Goal: Entertainment & Leisure: Consume media (video, audio)

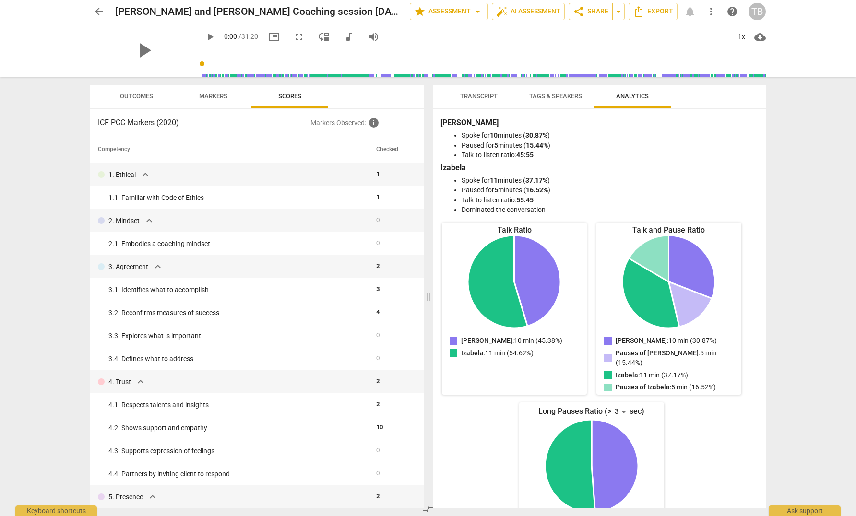
click at [44, 158] on div "arrow_back [PERSON_NAME] and [PERSON_NAME] Coaching session [DATE] edit star As…" at bounding box center [428, 258] width 856 height 516
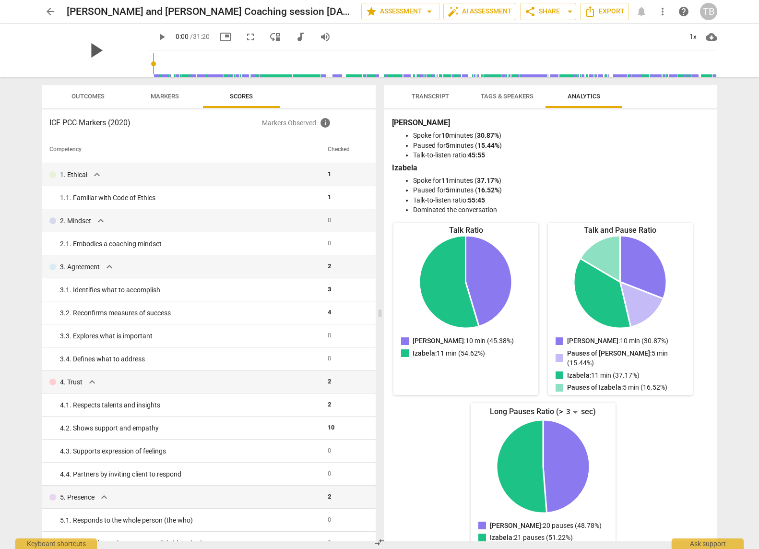
click at [88, 49] on span "play_arrow" at bounding box center [95, 50] width 25 height 25
click at [89, 53] on span "pause" at bounding box center [95, 50] width 25 height 25
drag, startPoint x: 141, startPoint y: 65, endPoint x: 431, endPoint y: 55, distance: 289.6
click at [431, 55] on input "range" at bounding box center [435, 63] width 564 height 31
click at [172, 95] on span "Markers" at bounding box center [165, 96] width 28 height 7
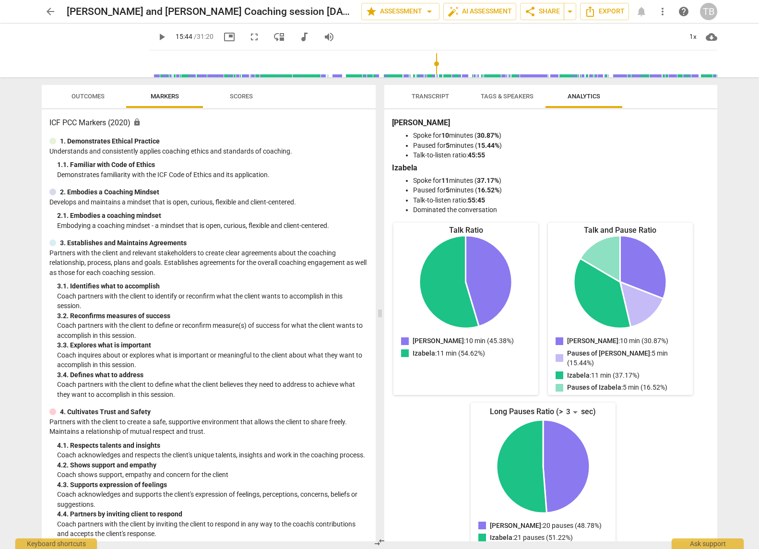
click at [89, 96] on span "Outcomes" at bounding box center [88, 96] width 33 height 7
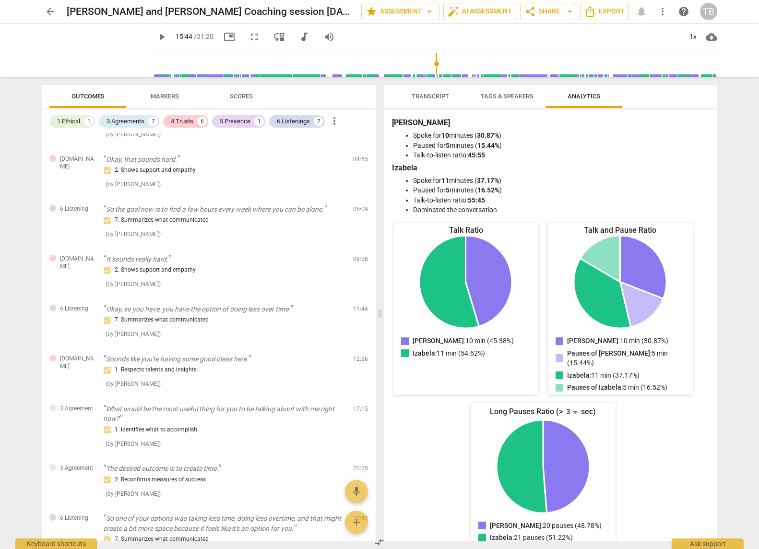
scroll to position [517, 0]
click at [428, 100] on span "Transcript" at bounding box center [430, 96] width 60 height 13
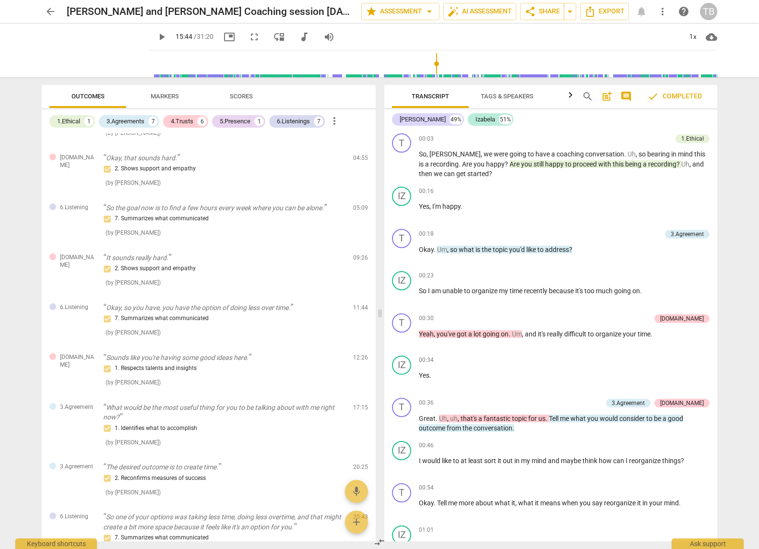
click at [496, 96] on span "Tags & Speakers" at bounding box center [507, 96] width 53 height 7
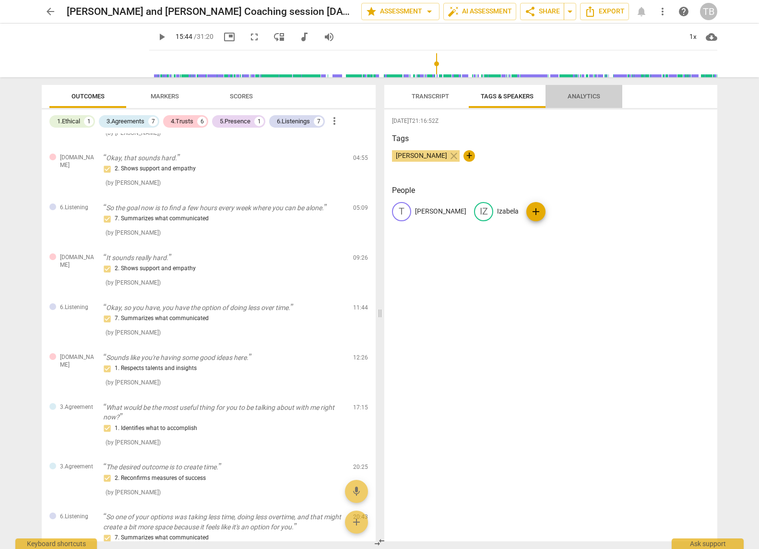
click at [580, 96] on span "Analytics" at bounding box center [584, 96] width 33 height 7
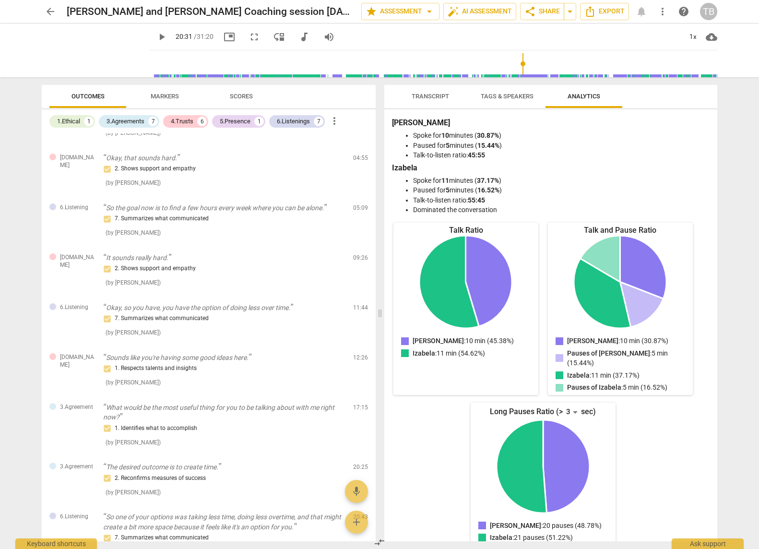
drag, startPoint x: 432, startPoint y: 60, endPoint x: 518, endPoint y: 60, distance: 85.9
click at [518, 60] on input "range" at bounding box center [435, 63] width 564 height 31
click at [622, 60] on input "range" at bounding box center [435, 63] width 564 height 31
click at [90, 53] on span "play_arrow" at bounding box center [95, 50] width 25 height 25
click at [90, 52] on span "pause" at bounding box center [95, 50] width 25 height 25
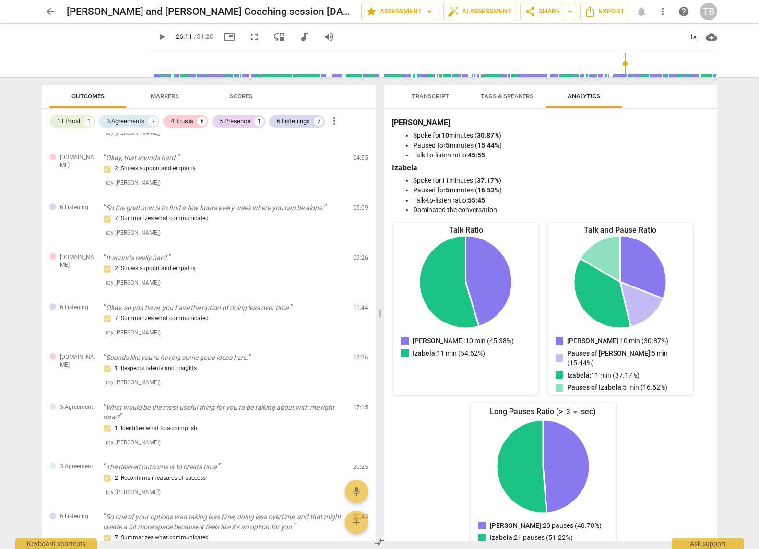
click at [156, 37] on span "play_arrow" at bounding box center [162, 37] width 12 height 12
click at [156, 37] on span "pause" at bounding box center [162, 37] width 12 height 12
click at [224, 35] on span "picture_in_picture" at bounding box center [230, 37] width 12 height 12
click at [249, 37] on span "fullscreen" at bounding box center [255, 37] width 12 height 12
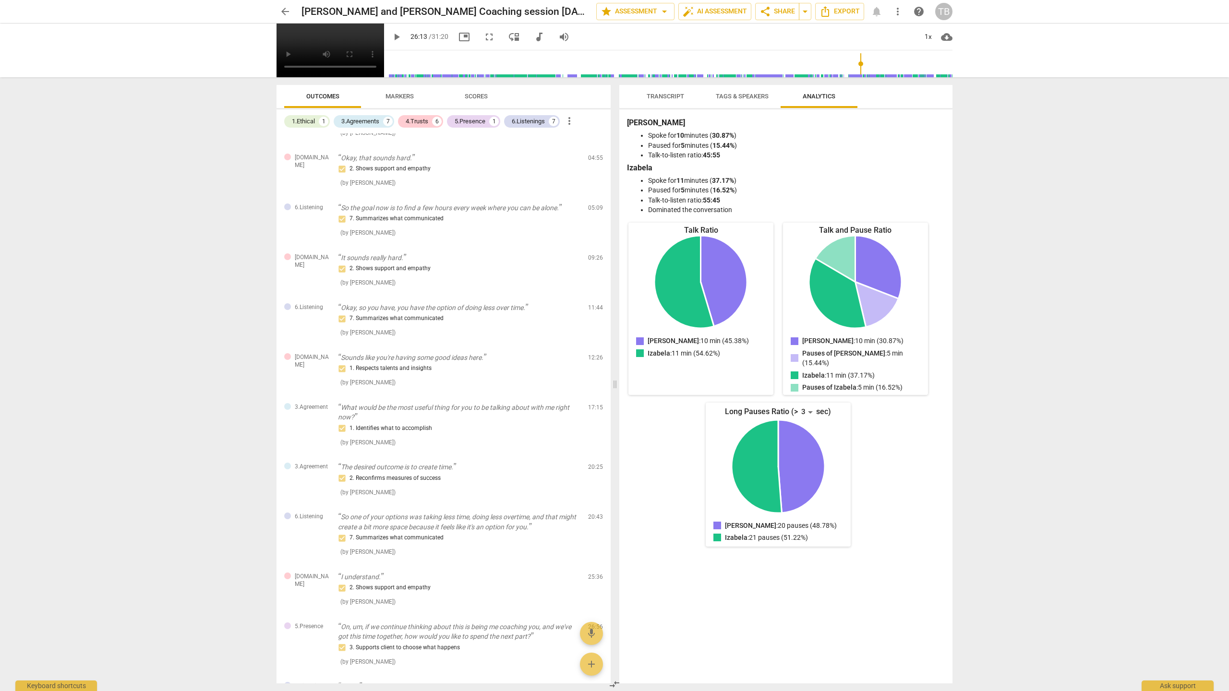
type input "1573"
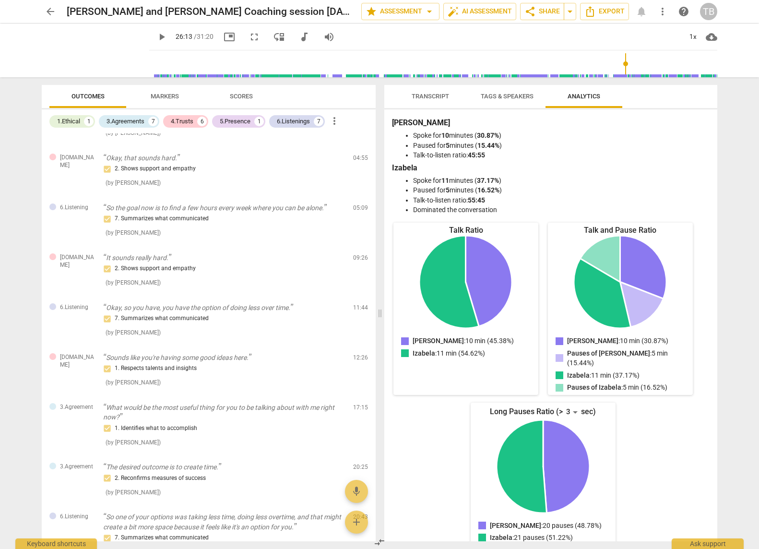
click at [275, 36] on span "move_down" at bounding box center [280, 37] width 12 height 12
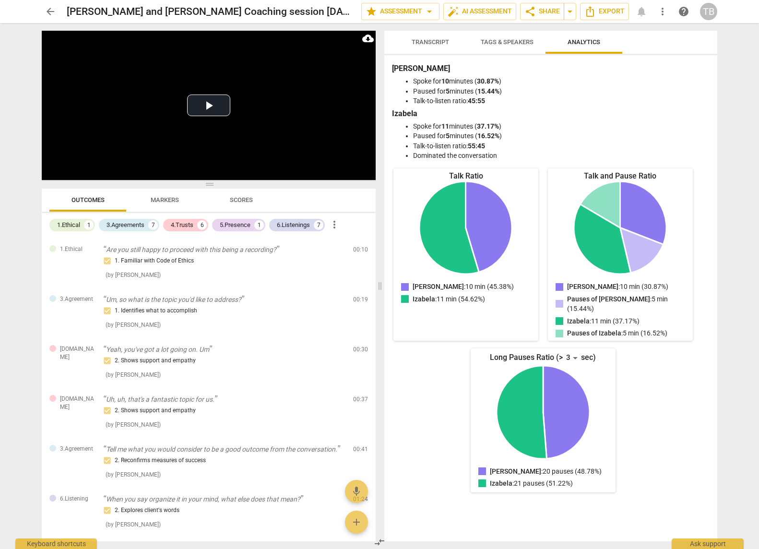
click at [49, 12] on span "arrow_back" at bounding box center [51, 12] width 12 height 12
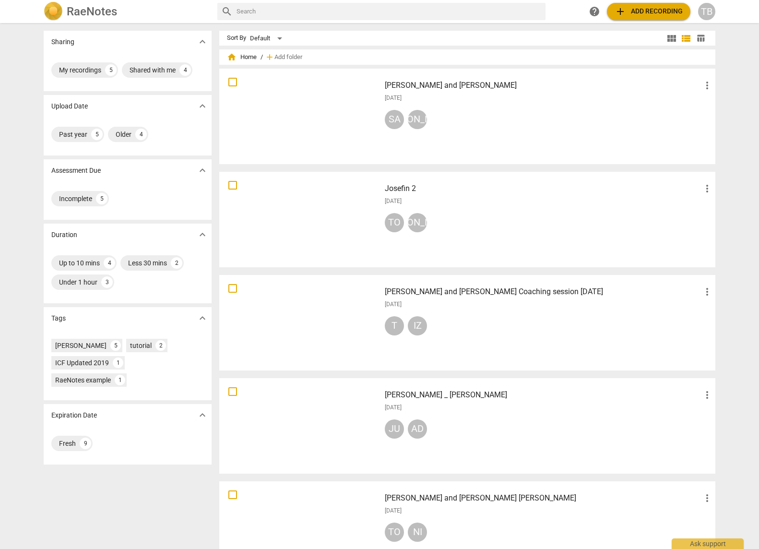
click at [317, 321] on div at bounding box center [300, 322] width 155 height 89
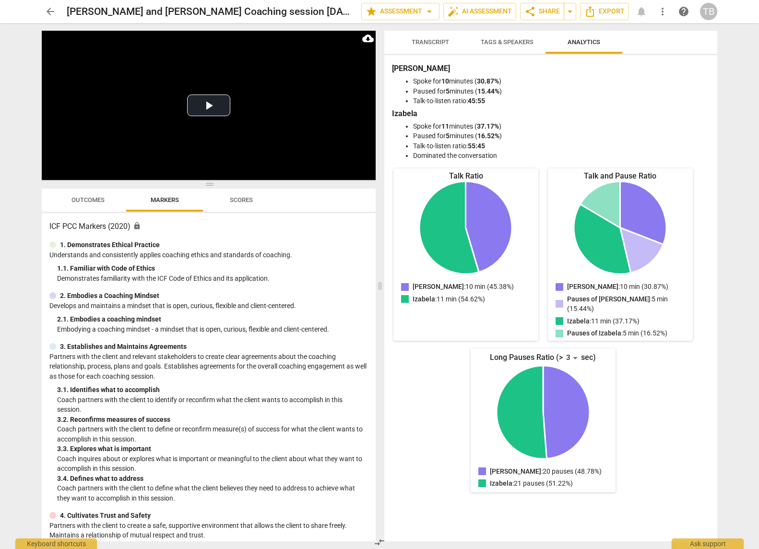
click at [50, 9] on span "arrow_back" at bounding box center [51, 12] width 12 height 12
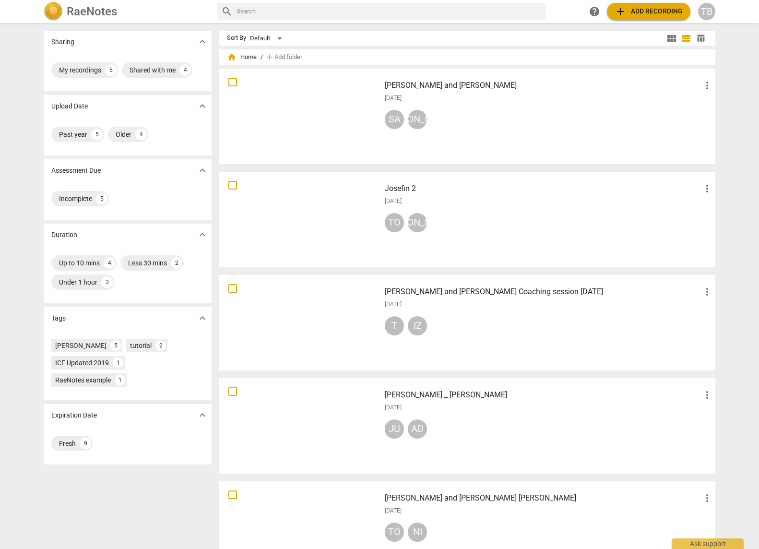
click at [310, 222] on div at bounding box center [300, 219] width 155 height 89
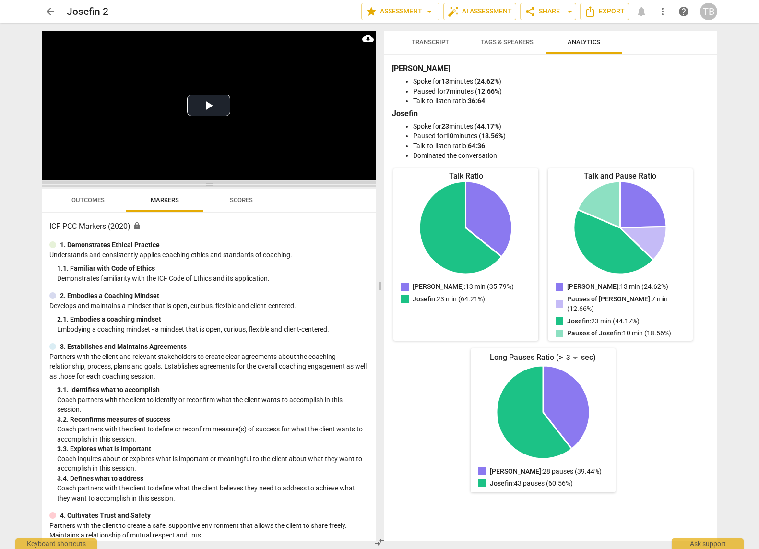
click at [210, 185] on span at bounding box center [209, 184] width 334 height 6
click at [171, 159] on video at bounding box center [209, 105] width 334 height 149
click at [114, 86] on video at bounding box center [209, 105] width 334 height 149
click at [348, 116] on video at bounding box center [209, 105] width 334 height 149
click at [215, 108] on button "Play Video" at bounding box center [208, 106] width 43 height 22
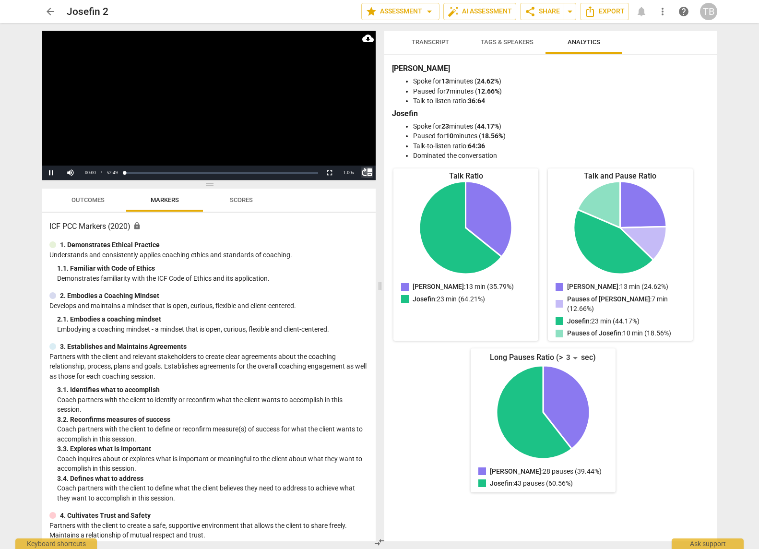
click at [371, 174] on span "move_up" at bounding box center [367, 173] width 12 height 12
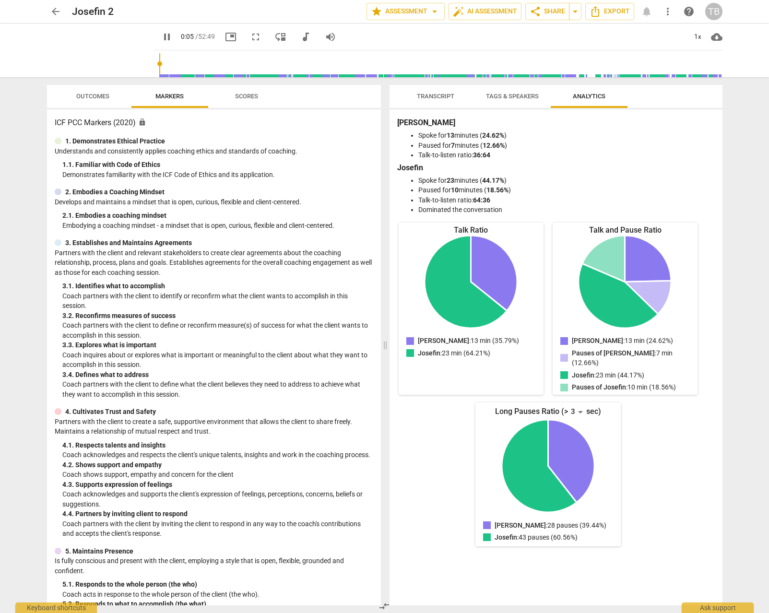
type input "6"
click at [52, 13] on span "arrow_back" at bounding box center [56, 12] width 12 height 12
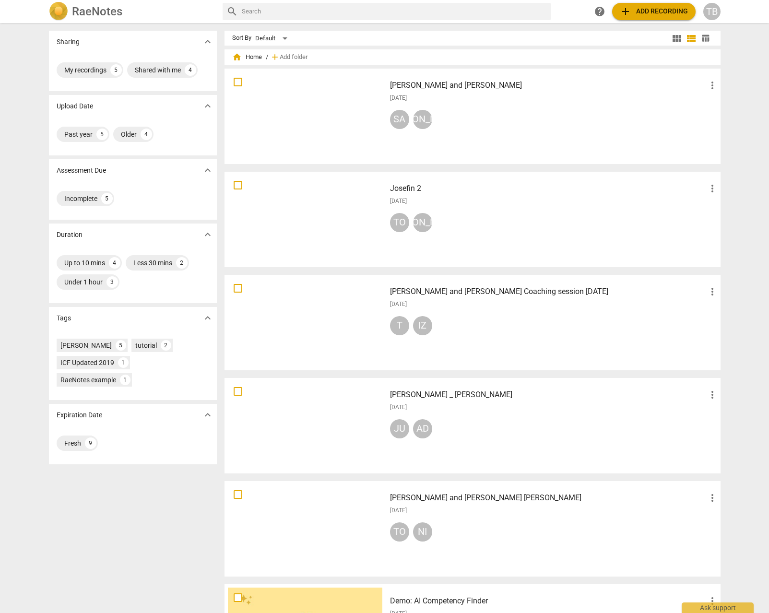
click at [309, 289] on div at bounding box center [305, 322] width 155 height 89
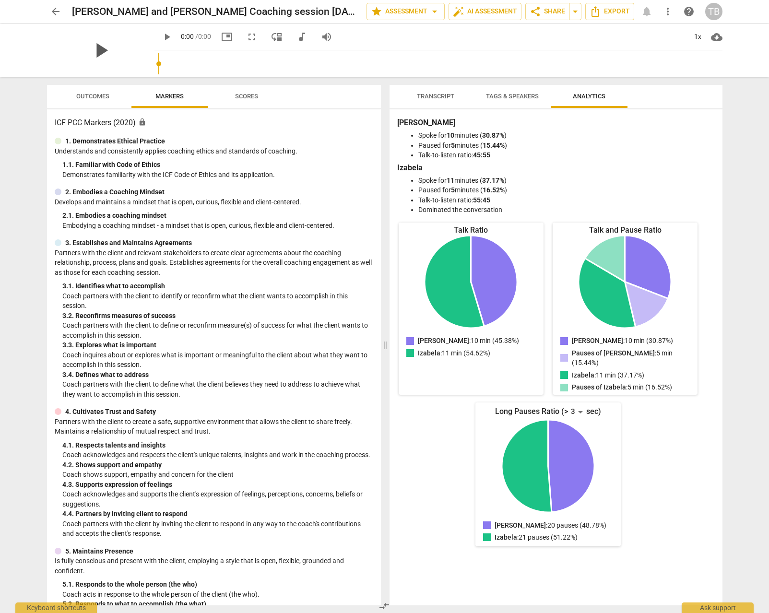
click at [95, 60] on span "play_arrow" at bounding box center [100, 50] width 25 height 25
click at [94, 39] on span "pause" at bounding box center [100, 50] width 25 height 25
type input "1"
click at [56, 12] on span "arrow_back" at bounding box center [56, 12] width 12 height 12
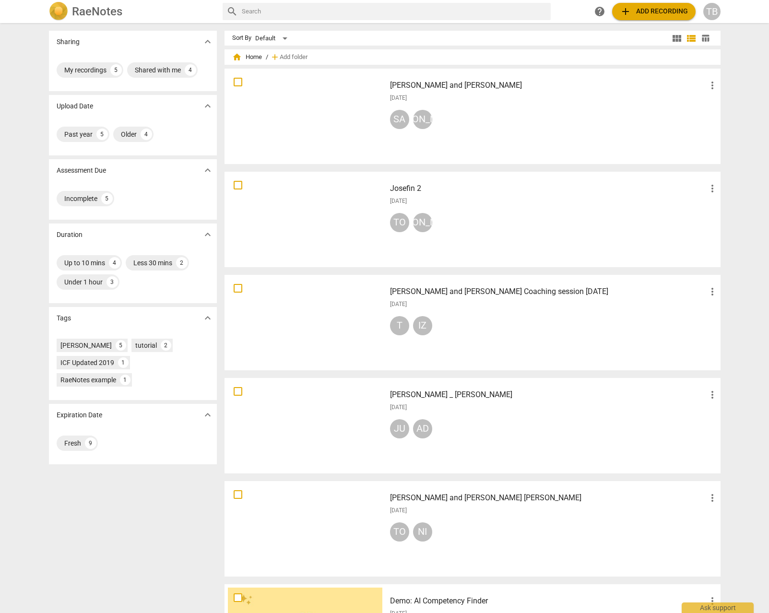
click at [264, 220] on div at bounding box center [305, 219] width 155 height 89
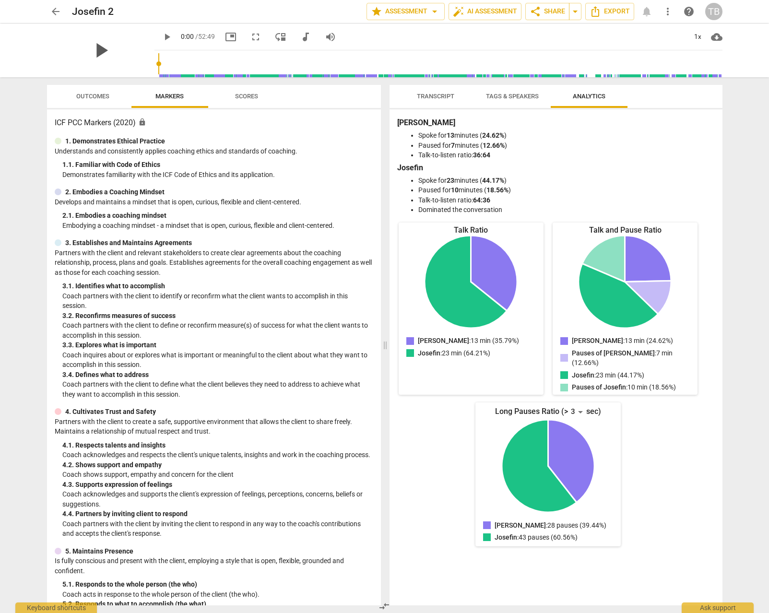
click at [113, 48] on span "play_arrow" at bounding box center [100, 50] width 25 height 25
click at [113, 51] on span "pause" at bounding box center [100, 50] width 25 height 25
drag, startPoint x: 268, startPoint y: 63, endPoint x: 647, endPoint y: 57, distance: 379.3
type input "2674"
click at [647, 57] on input "range" at bounding box center [440, 63] width 564 height 31
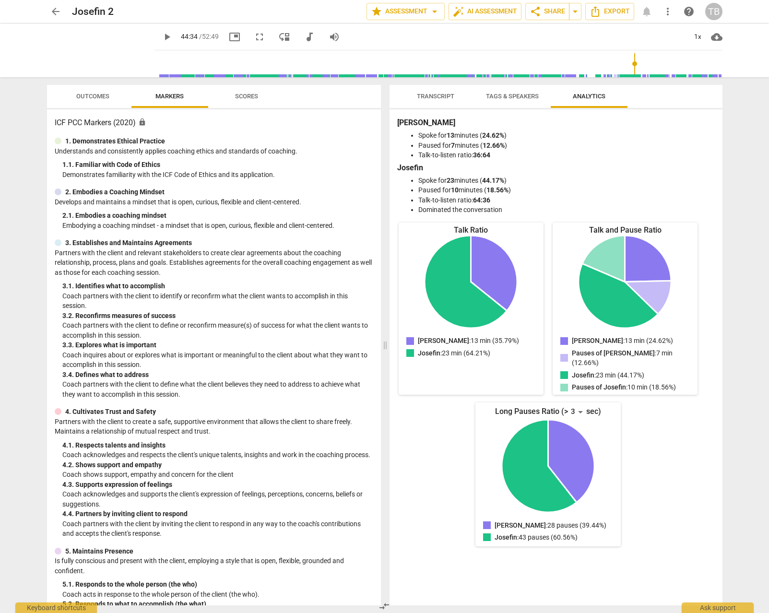
click at [56, 10] on span "arrow_back" at bounding box center [56, 12] width 12 height 12
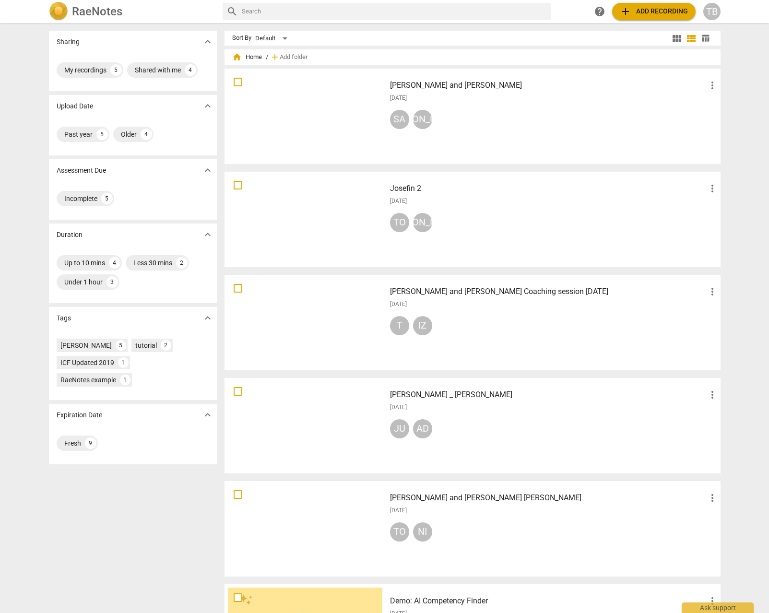
click at [308, 323] on div at bounding box center [305, 322] width 155 height 89
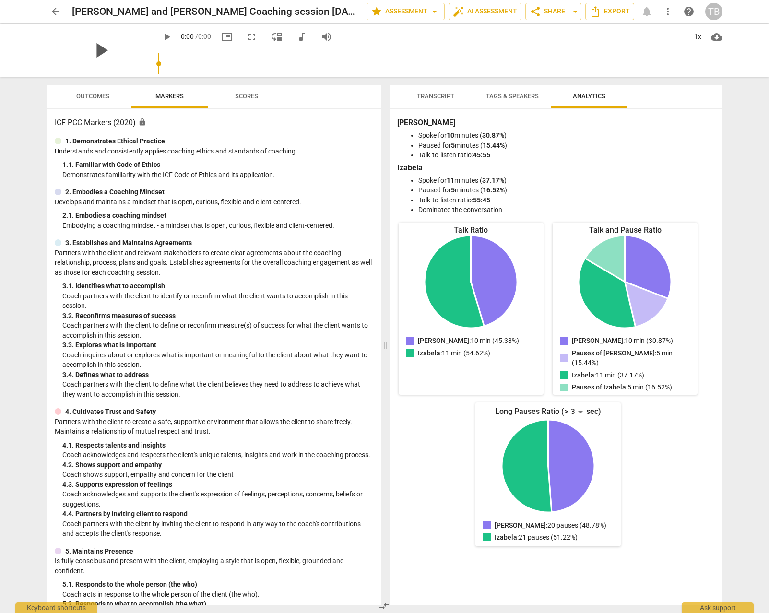
click at [102, 49] on span "play_arrow" at bounding box center [100, 50] width 25 height 25
click at [96, 47] on span "pause" at bounding box center [100, 50] width 25 height 25
type input "5"
click at [81, 97] on span "Outcomes" at bounding box center [92, 96] width 33 height 7
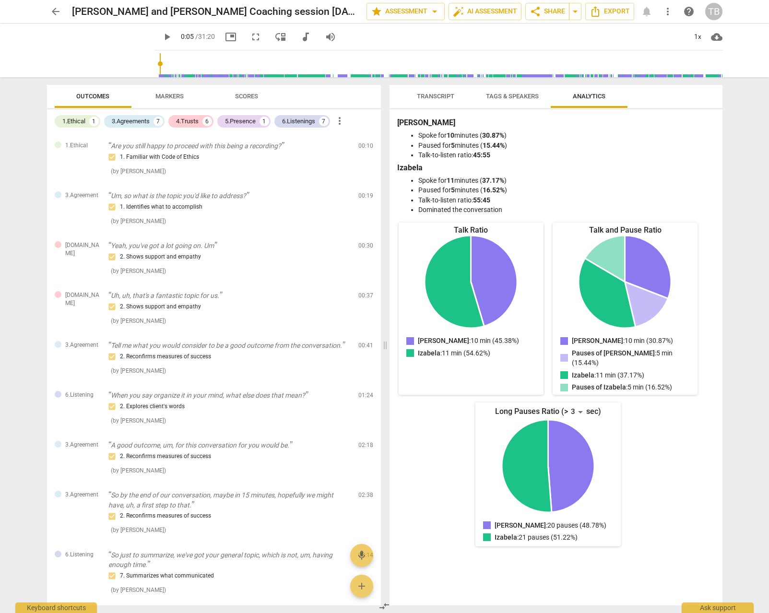
click at [440, 98] on span "Transcript" at bounding box center [435, 96] width 37 height 7
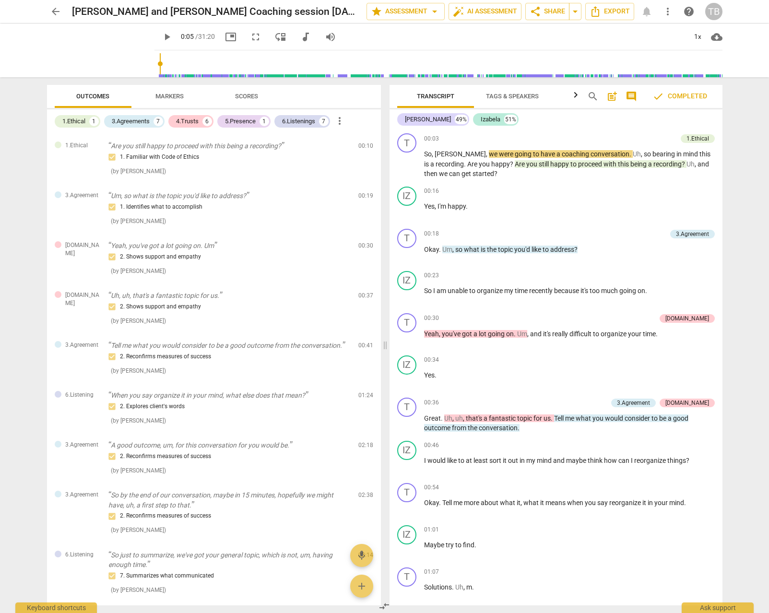
click at [500, 101] on span "Tags & Speakers" at bounding box center [513, 96] width 76 height 13
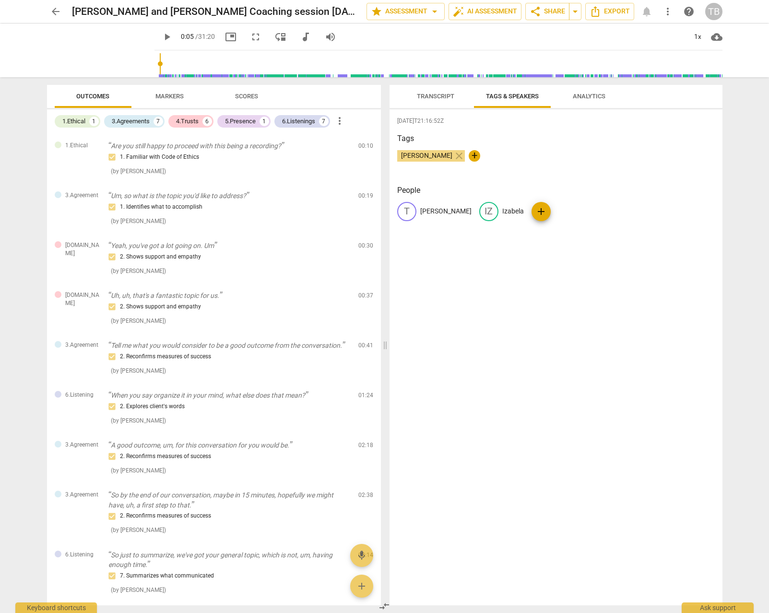
click at [167, 100] on span "Markers" at bounding box center [169, 96] width 51 height 13
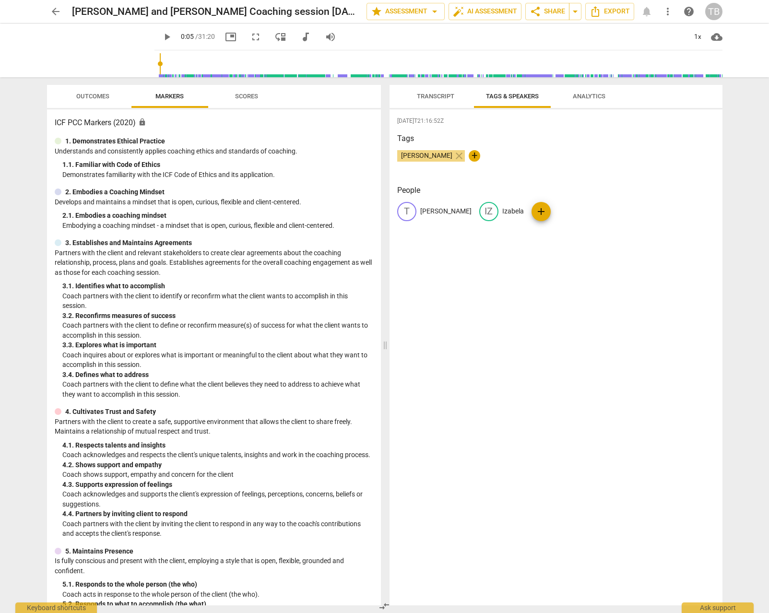
click at [55, 10] on span "arrow_back" at bounding box center [56, 12] width 12 height 12
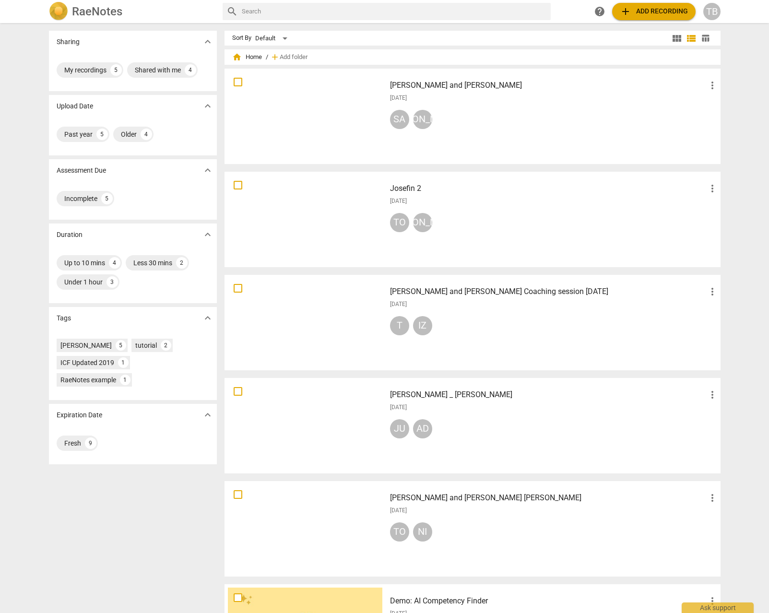
click at [327, 328] on div at bounding box center [305, 322] width 155 height 89
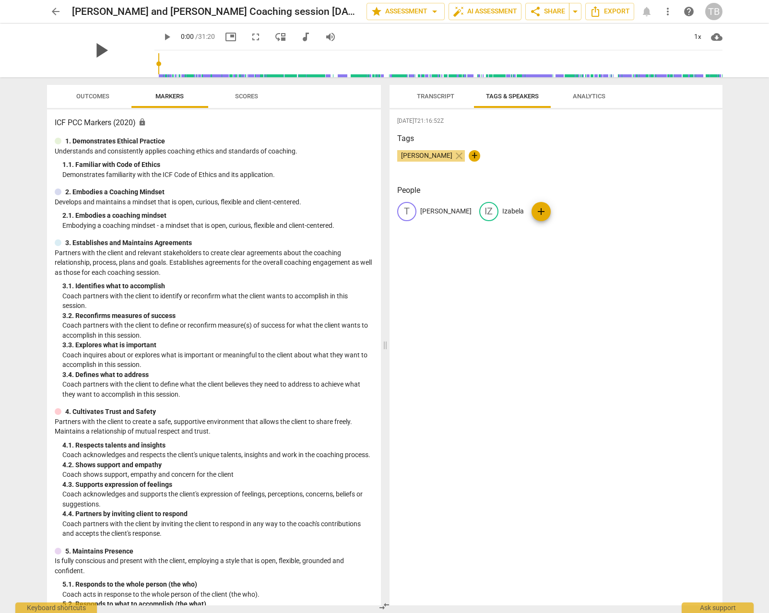
click at [93, 48] on span "play_arrow" at bounding box center [100, 50] width 25 height 25
click at [93, 48] on span "pause" at bounding box center [100, 50] width 25 height 25
click at [437, 94] on span "Transcript" at bounding box center [435, 96] width 37 height 7
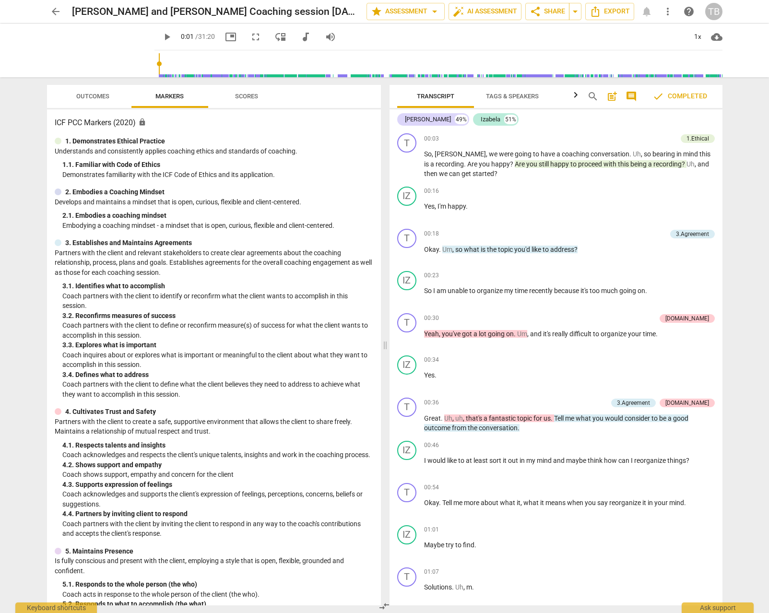
click at [86, 97] on span "Outcomes" at bounding box center [92, 96] width 33 height 7
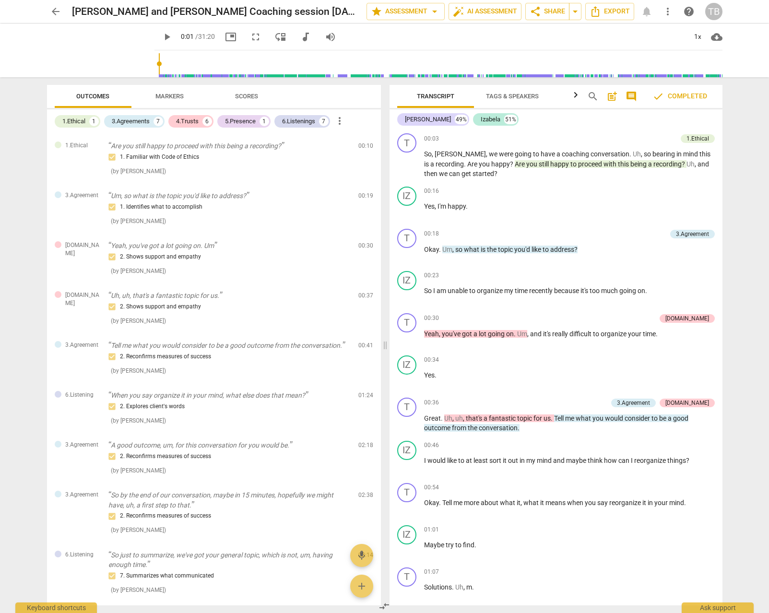
click at [506, 98] on span "Tags & Speakers" at bounding box center [512, 96] width 53 height 7
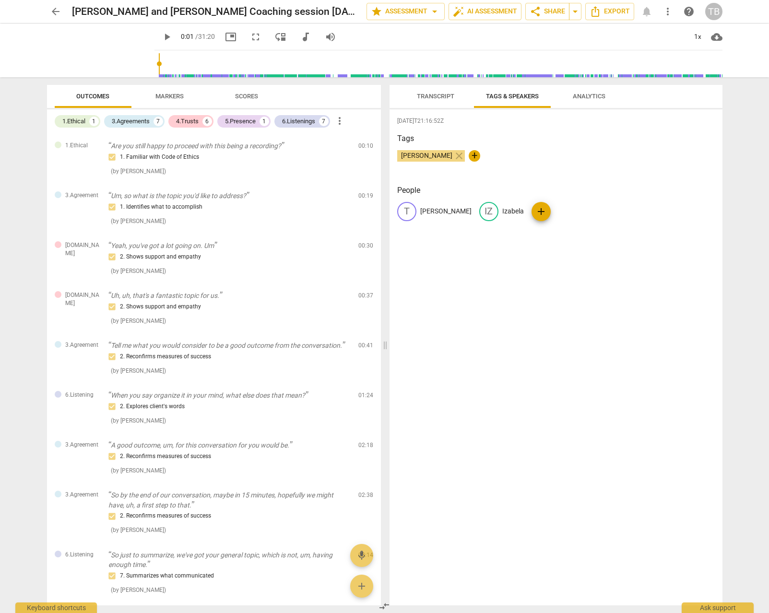
click at [591, 96] on span "Analytics" at bounding box center [589, 96] width 33 height 7
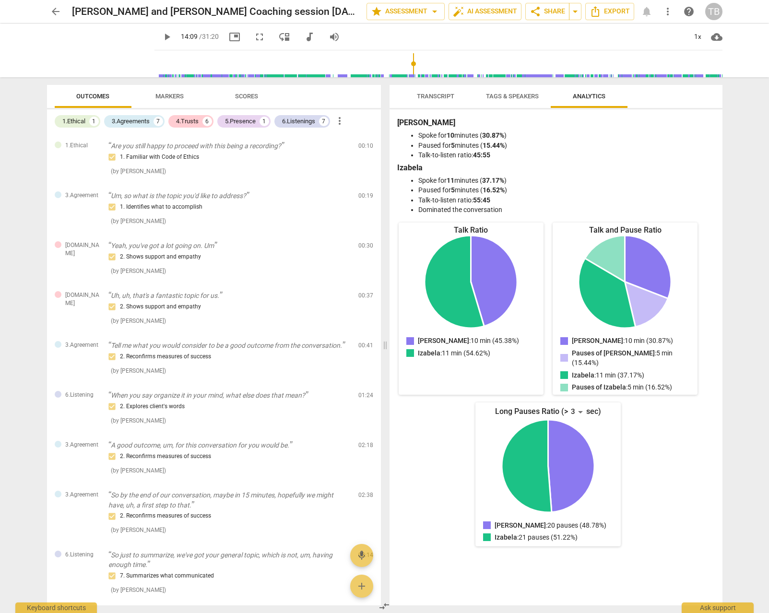
drag, startPoint x: 147, startPoint y: 63, endPoint x: 407, endPoint y: 69, distance: 259.8
click at [407, 69] on input "range" at bounding box center [440, 63] width 564 height 31
drag, startPoint x: 300, startPoint y: 60, endPoint x: 531, endPoint y: 58, distance: 231.4
click at [531, 58] on input "range" at bounding box center [440, 63] width 564 height 31
click at [446, 95] on span "Transcript" at bounding box center [435, 96] width 37 height 7
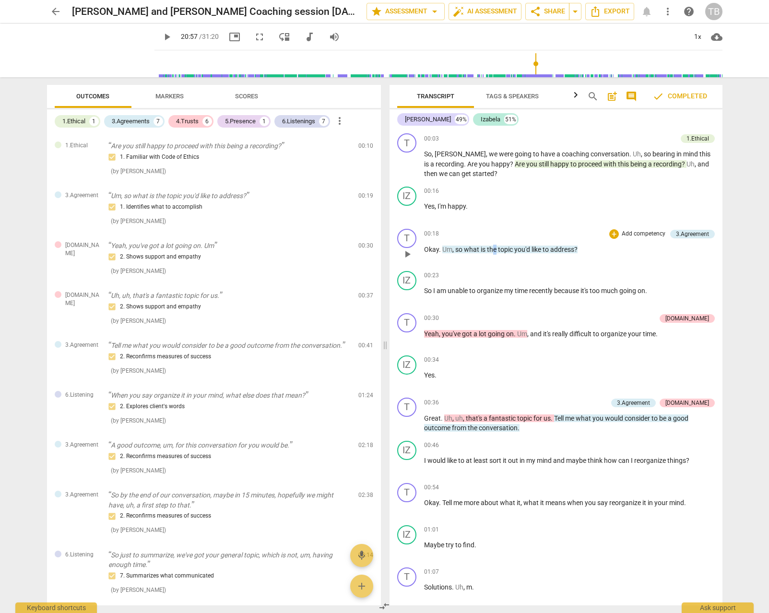
click at [497, 248] on span "the" at bounding box center [492, 250] width 11 height 8
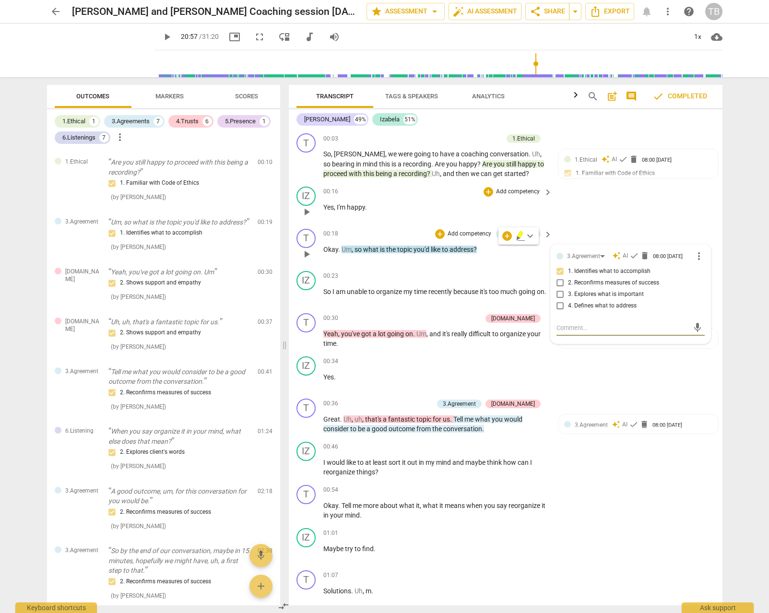
click at [663, 220] on div "IZ play_arrow pause 00:16 + Add competency keyboard_arrow_right Yes , I'm happy…" at bounding box center [506, 204] width 434 height 42
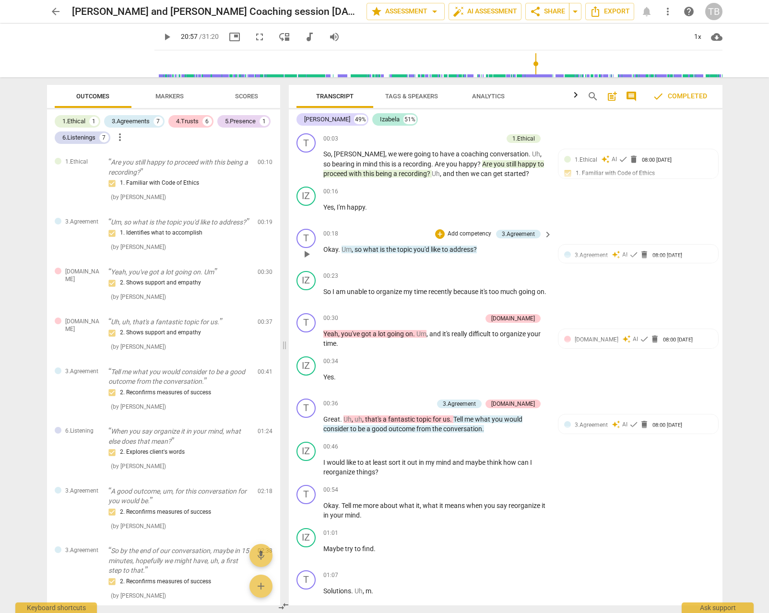
click at [161, 37] on span "play_arrow" at bounding box center [167, 37] width 12 height 12
click at [161, 35] on span "pause" at bounding box center [167, 37] width 12 height 12
click at [229, 32] on span "picture_in_picture" at bounding box center [235, 37] width 12 height 12
click at [254, 38] on span "fullscreen" at bounding box center [260, 37] width 12 height 12
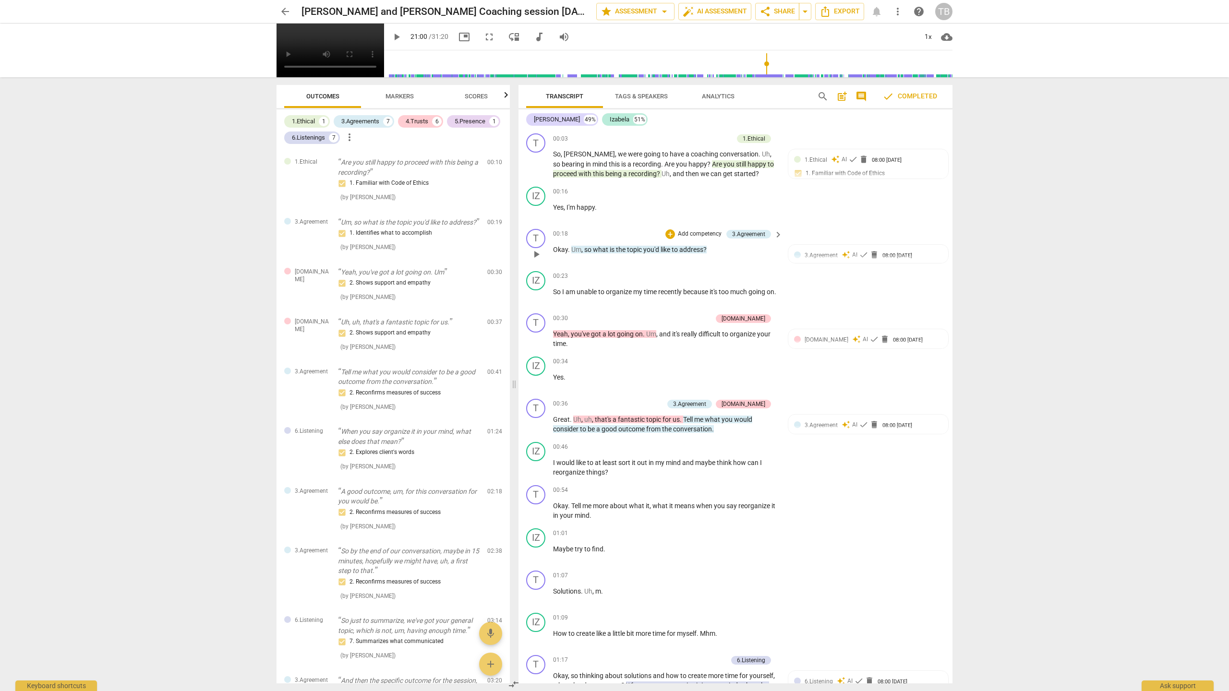
type input "1260"
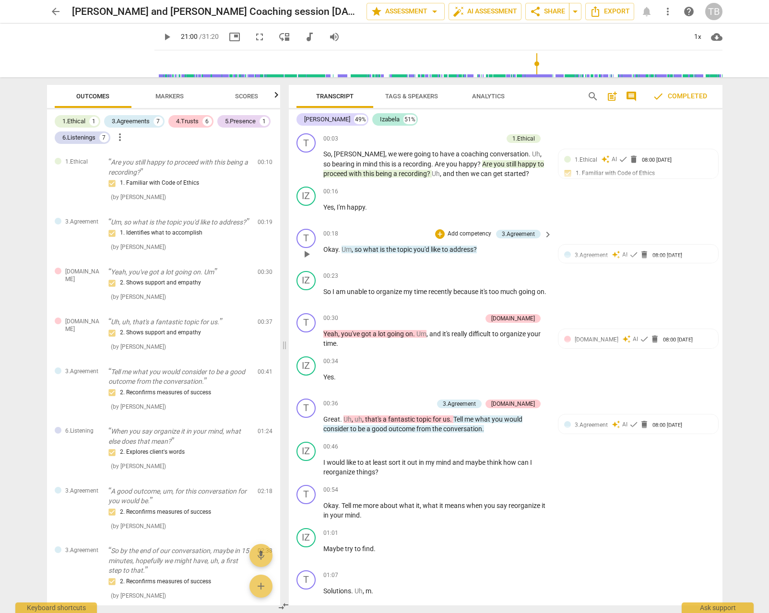
click at [279, 36] on span "move_down" at bounding box center [285, 37] width 12 height 12
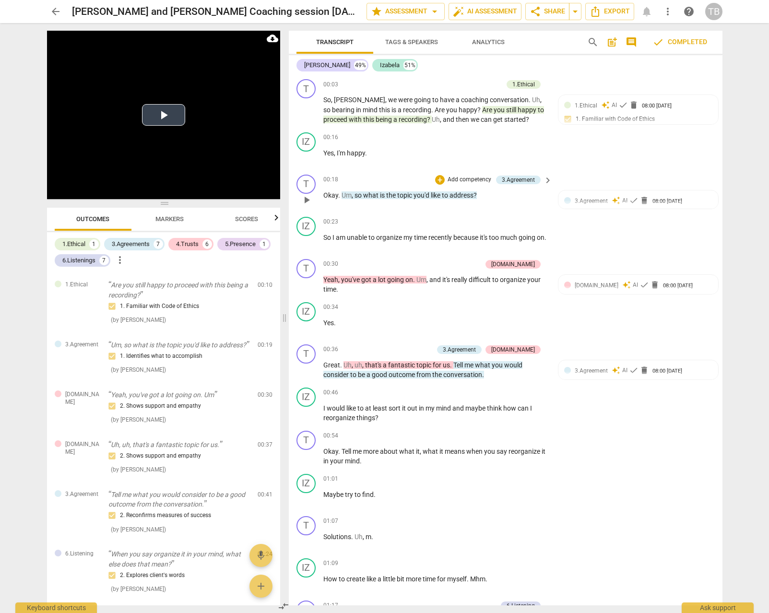
click at [165, 109] on button "Play Video" at bounding box center [163, 115] width 43 height 22
click at [53, 195] on button "Pause" at bounding box center [56, 192] width 19 height 14
click at [331, 40] on span "Transcript" at bounding box center [334, 41] width 37 height 7
click at [273, 193] on span "move_up" at bounding box center [272, 192] width 12 height 12
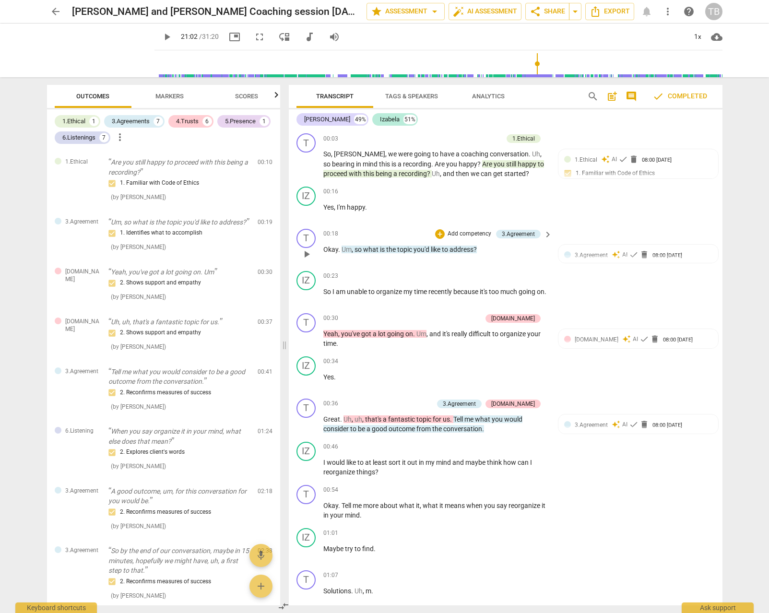
type input "1262"
click at [304, 37] on span "audiotrack" at bounding box center [310, 37] width 12 height 12
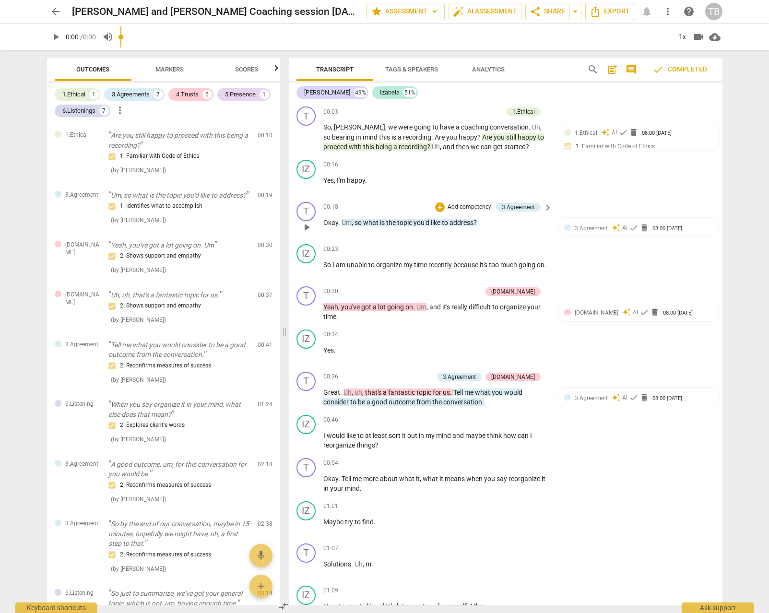
type input "1262"
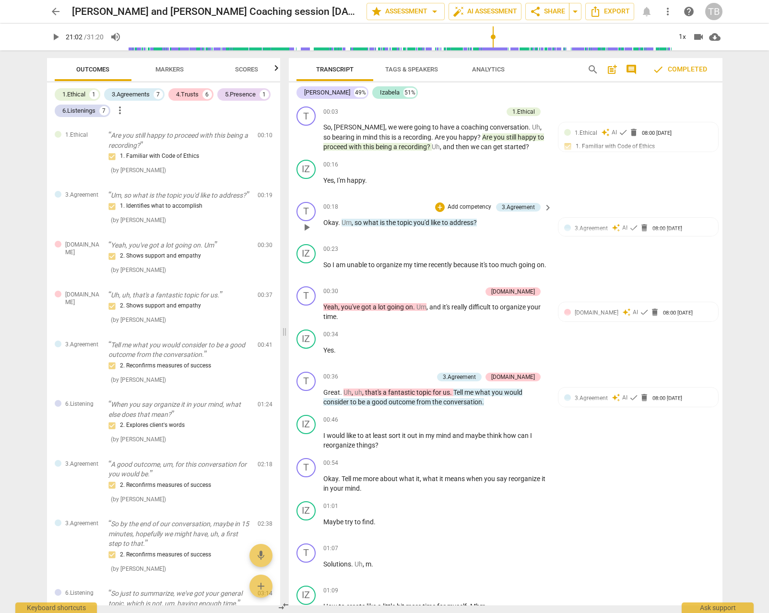
click at [700, 37] on span "videocam" at bounding box center [699, 37] width 12 height 12
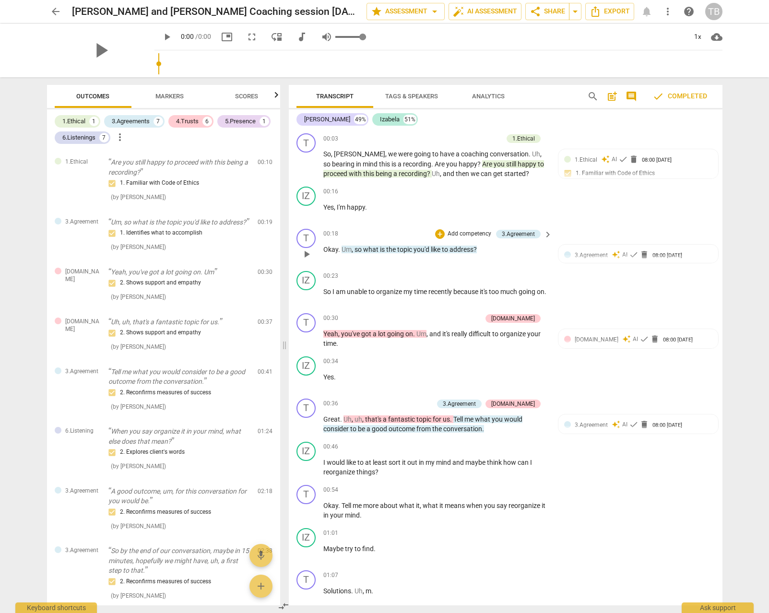
type input "1262"
type input "0.46"
type input "1262"
type input "0.56"
type input "1262"
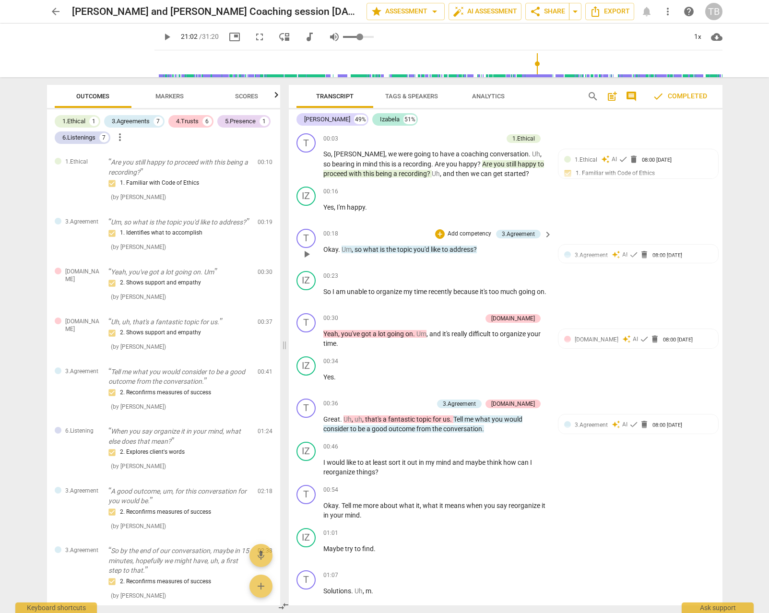
type input "0.8"
type input "1262"
type input "1"
drag, startPoint x: 347, startPoint y: 35, endPoint x: 356, endPoint y: 35, distance: 8.6
click at [356, 35] on div "play_arrow 21:02 / 31:20 picture_in_picture fullscreen move_down audiotrack vol…" at bounding box center [439, 37] width 568 height 27
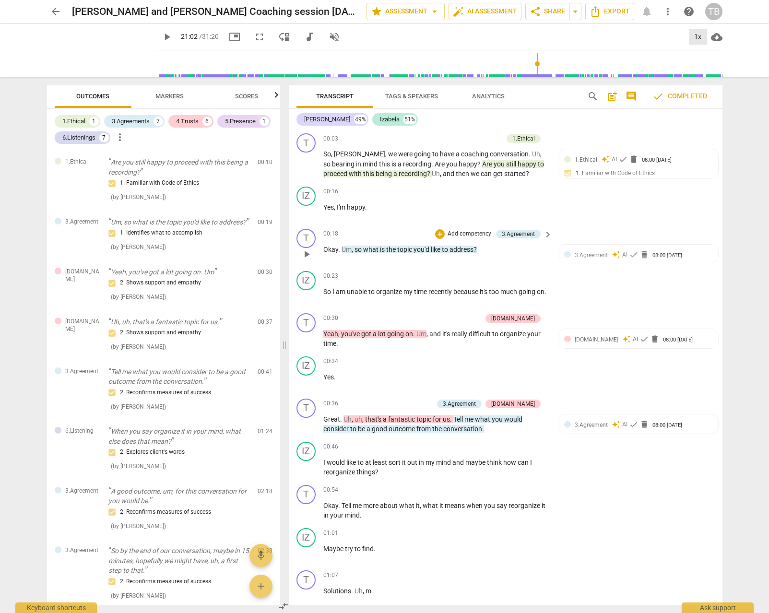
click at [700, 36] on div "1x" at bounding box center [698, 36] width 18 height 15
click at [706, 88] on li "1.5x" at bounding box center [705, 93] width 32 height 18
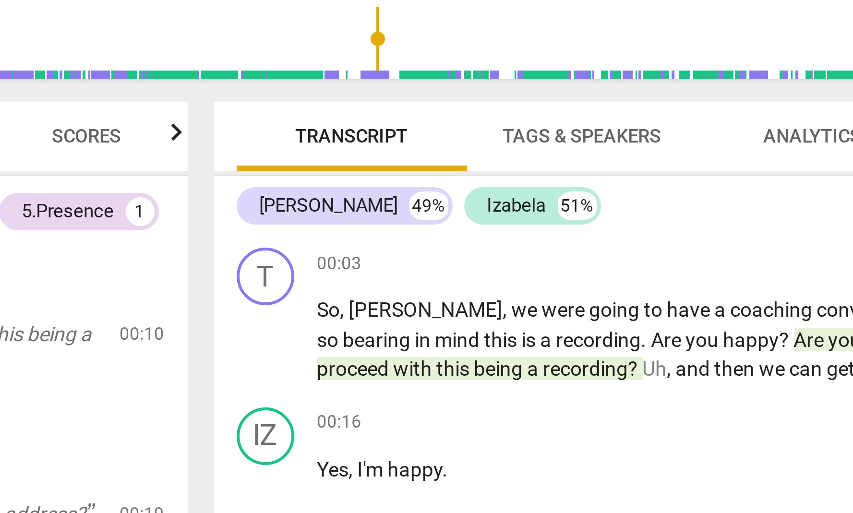
drag, startPoint x: 130, startPoint y: 25, endPoint x: 114, endPoint y: 24, distance: 15.8
click at [200, 48] on input "range" at bounding box center [482, 63] width 564 height 31
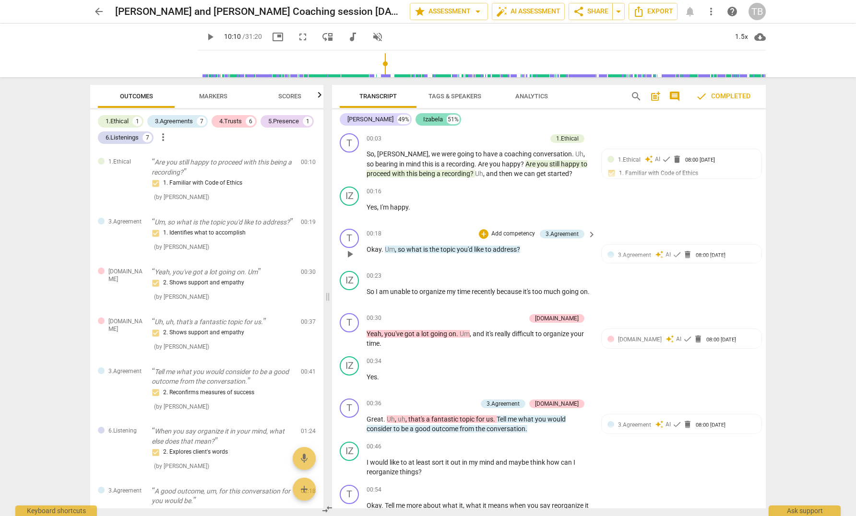
click at [423, 119] on div "Izabela" at bounding box center [433, 120] width 20 height 10
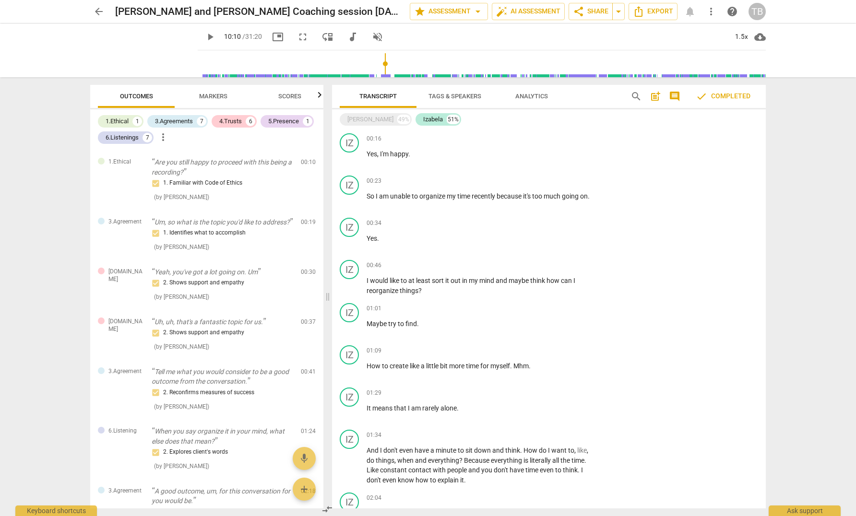
click at [395, 78] on div "Transcript Tags & Speakers Analytics search post_add comment check Completed [P…" at bounding box center [550, 296] width 445 height 439
click at [394, 74] on input "range" at bounding box center [484, 63] width 564 height 31
click at [204, 35] on span "play_arrow" at bounding box center [210, 37] width 12 height 12
click at [204, 35] on span "pause" at bounding box center [210, 37] width 12 height 12
click at [575, 75] on input "range" at bounding box center [484, 63] width 564 height 31
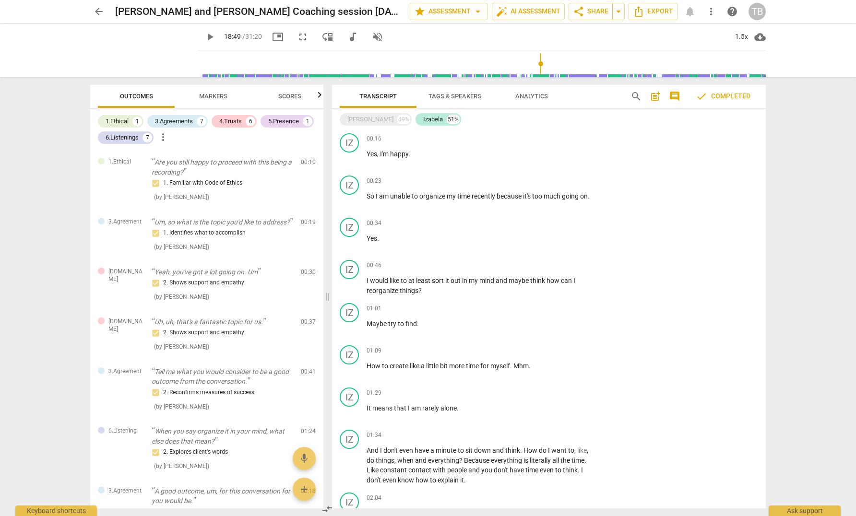
type input "1129"
click at [536, 74] on input "range" at bounding box center [484, 63] width 564 height 31
click at [374, 94] on span "Transcript" at bounding box center [378, 96] width 37 height 7
